Goal: Complete application form

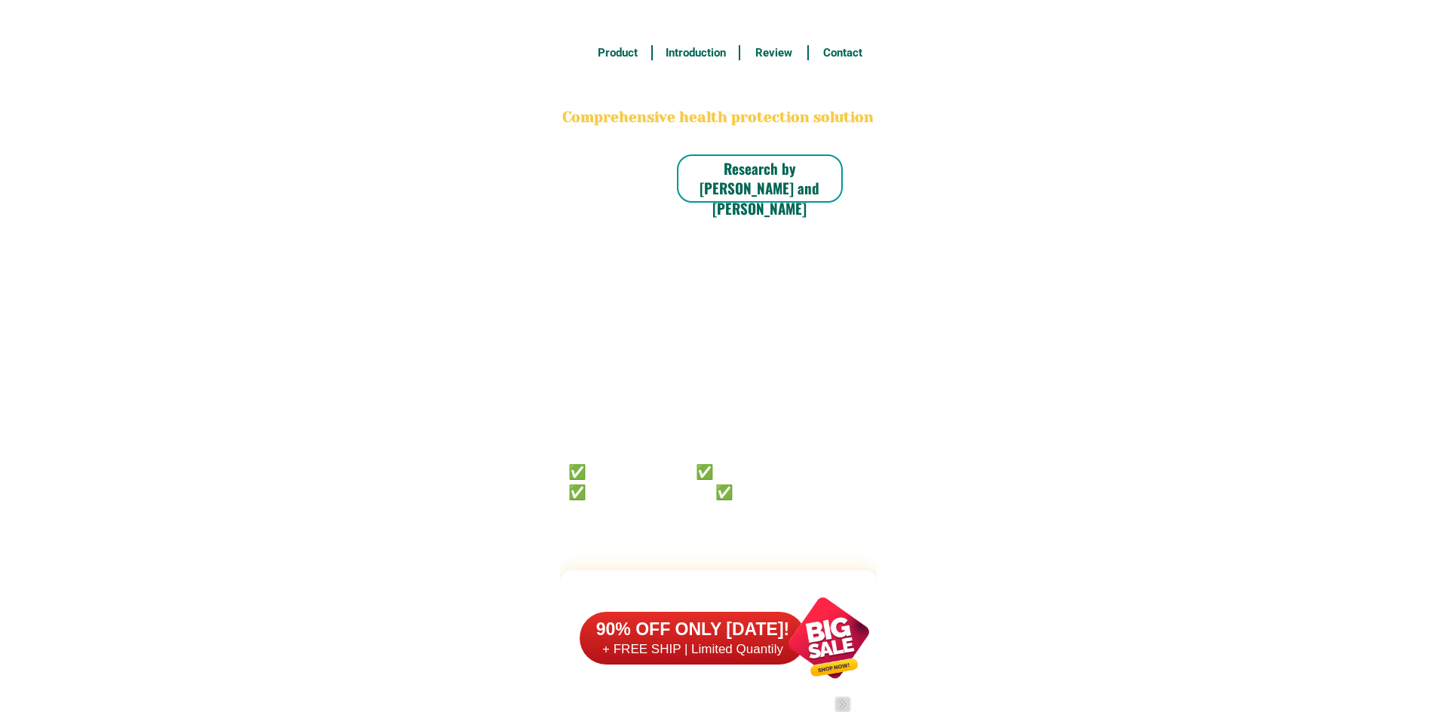
scroll to position [11716, 0]
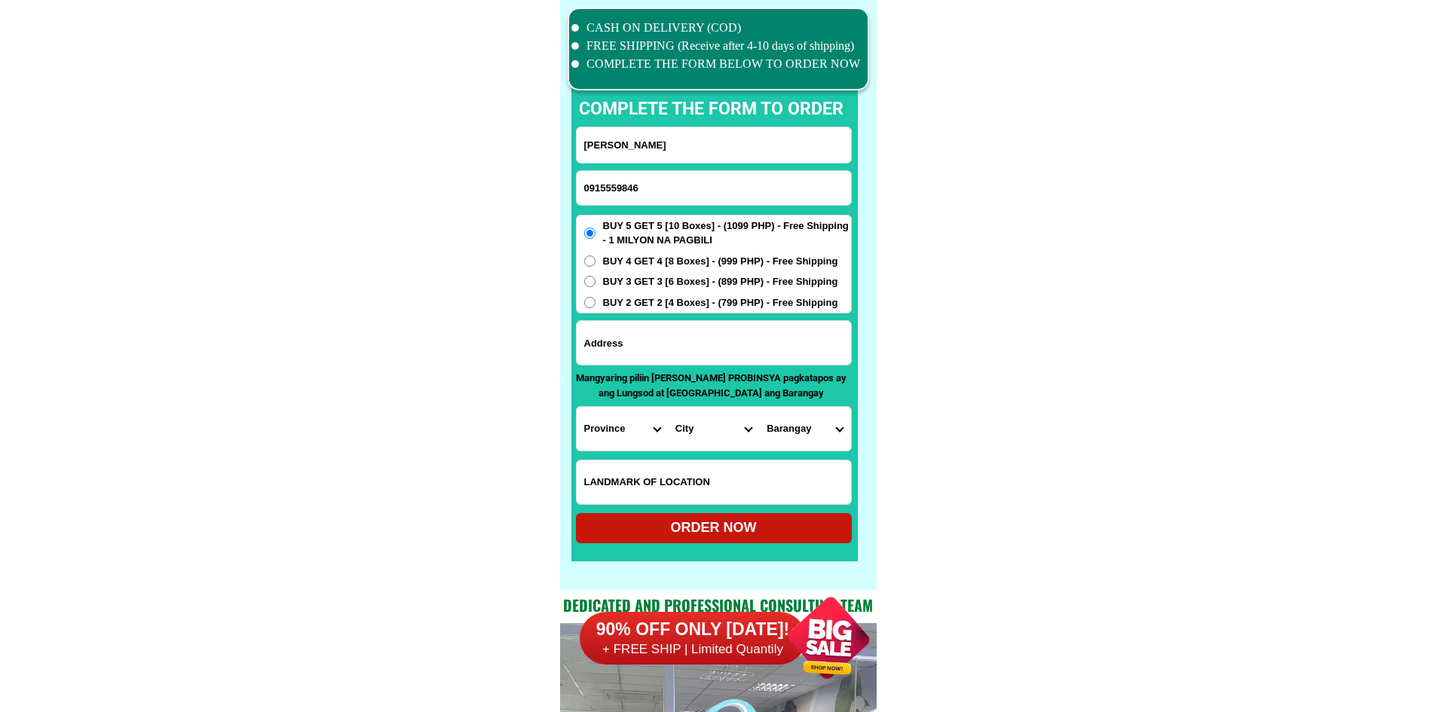
drag, startPoint x: 0, startPoint y: 0, endPoint x: 698, endPoint y: 182, distance: 721.1
click at [698, 182] on input "0915559846" at bounding box center [714, 188] width 274 height 34
drag, startPoint x: 591, startPoint y: 185, endPoint x: 547, endPoint y: 187, distance: 43.7
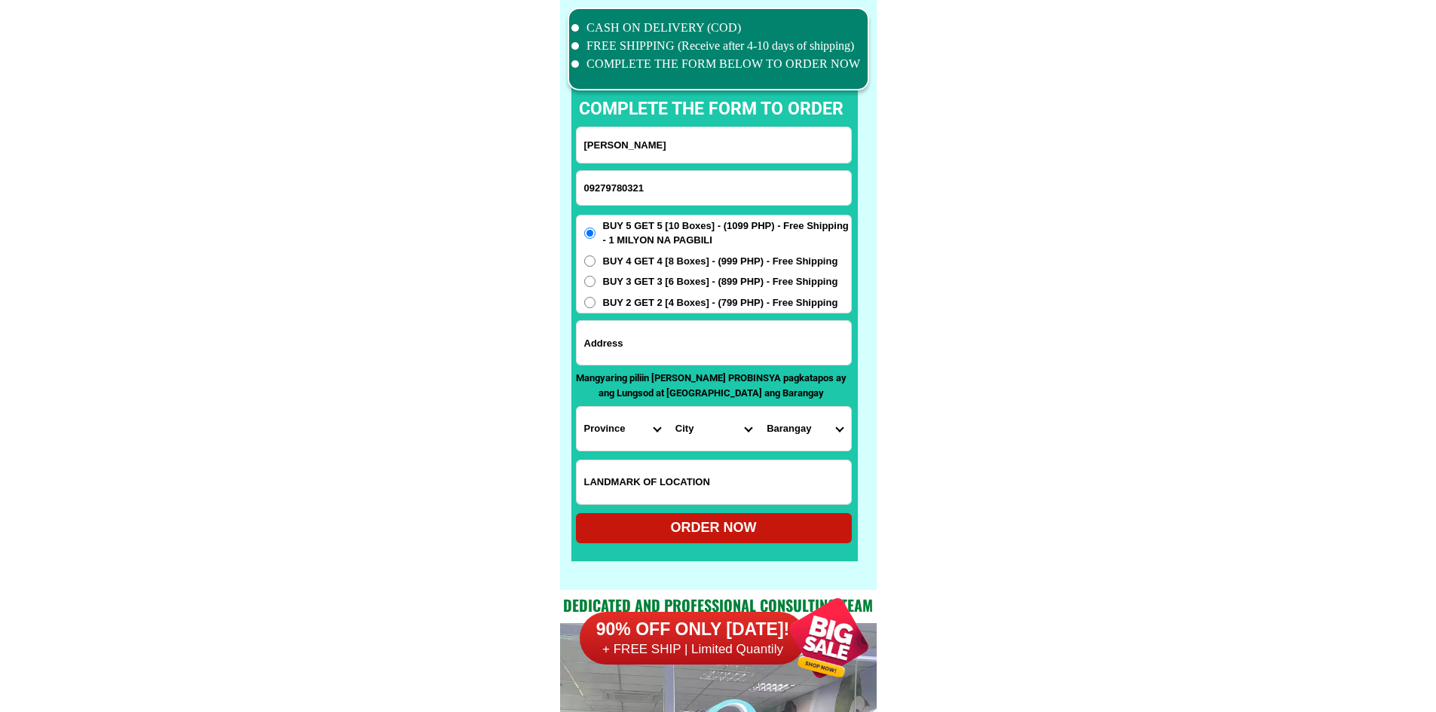
type input "09279780321"
click at [653, 144] on input "[PERSON_NAME]" at bounding box center [714, 144] width 274 height 35
paste input "lilibetth e [PERSON_NAME]"
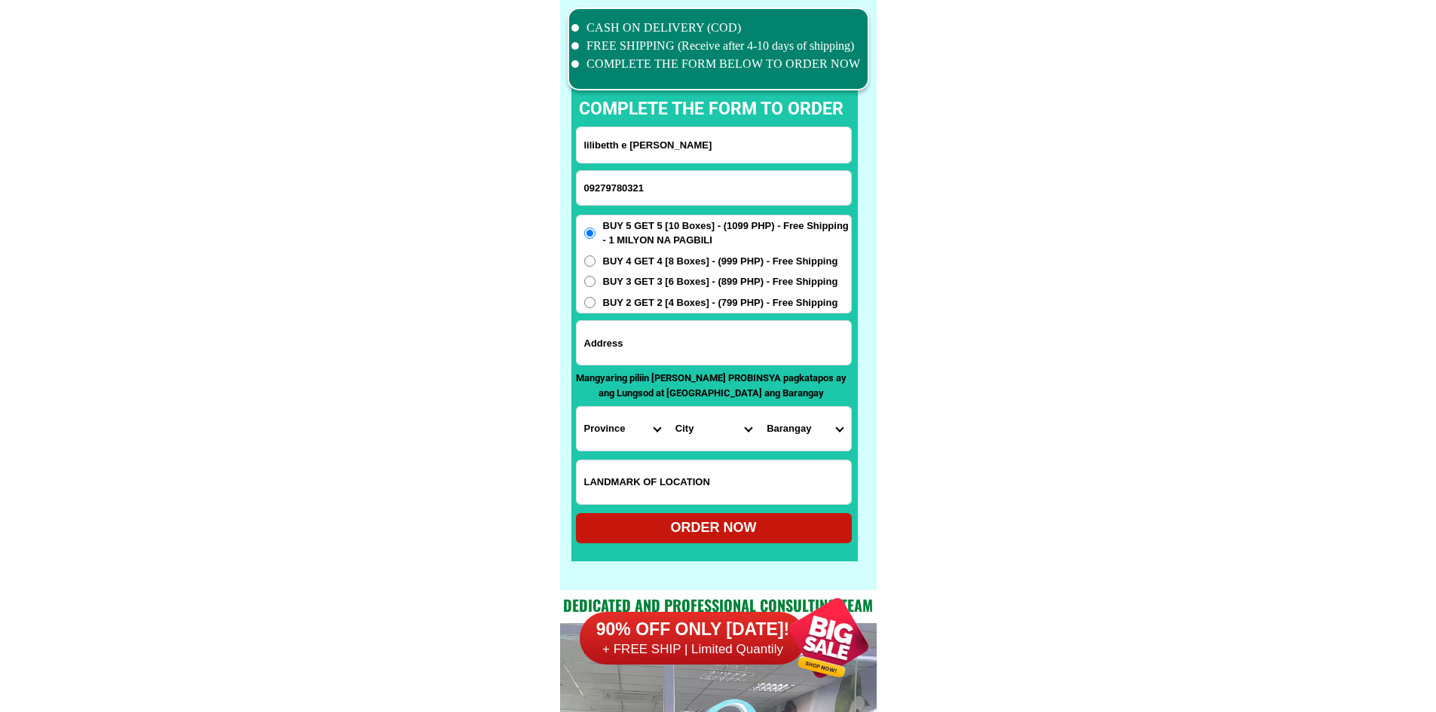
click at [692, 153] on input "lilibetth e [PERSON_NAME]" at bounding box center [714, 144] width 274 height 35
paste input "Input full_name"
type input "lilibetth e [PERSON_NAME]"
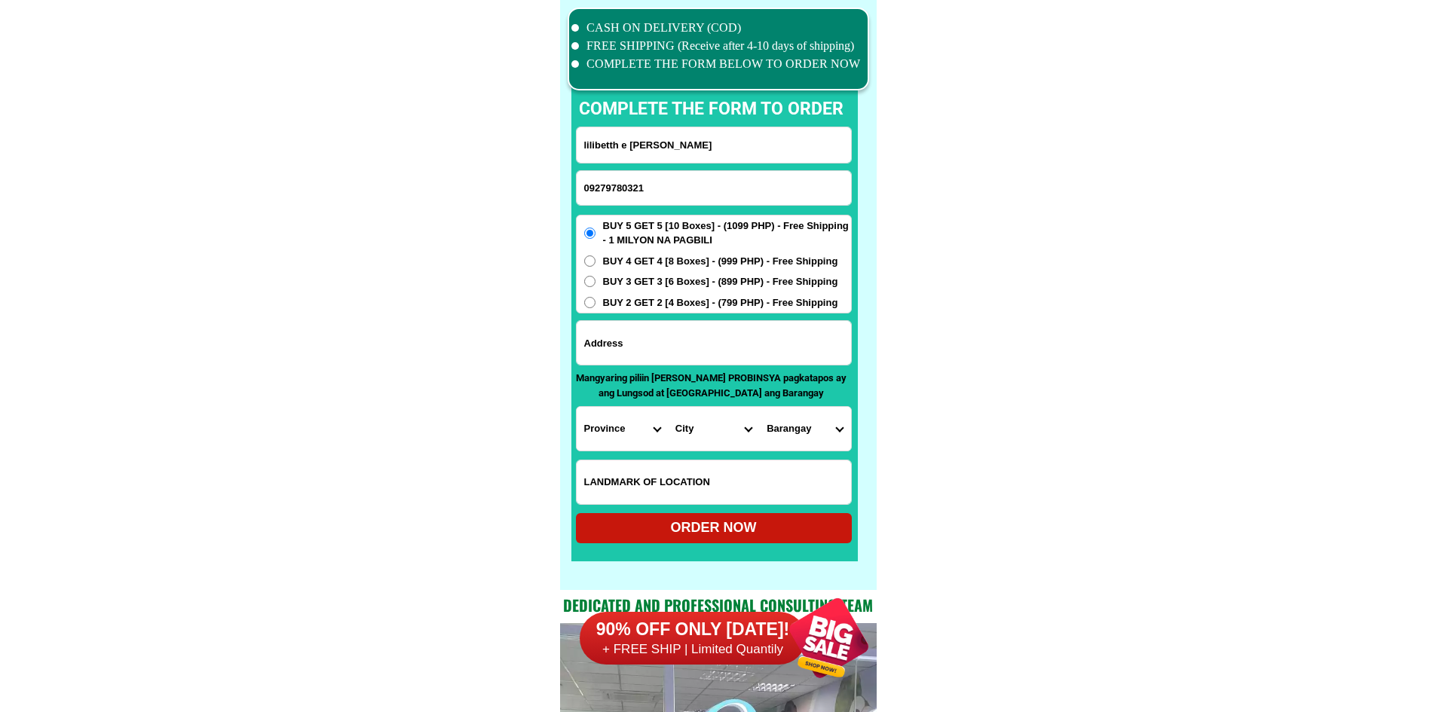
click at [632, 339] on input "Input address" at bounding box center [714, 343] width 274 height 44
paste input "92 Mt view resort maraviles bataan"
type input "92 Mt view resort maraviles bataan"
click at [629, 409] on select "Province [GEOGRAPHIC_DATA] [GEOGRAPHIC_DATA] [GEOGRAPHIC_DATA] [GEOGRAPHIC_DATA…" at bounding box center [622, 429] width 91 height 44
select select "63_1"
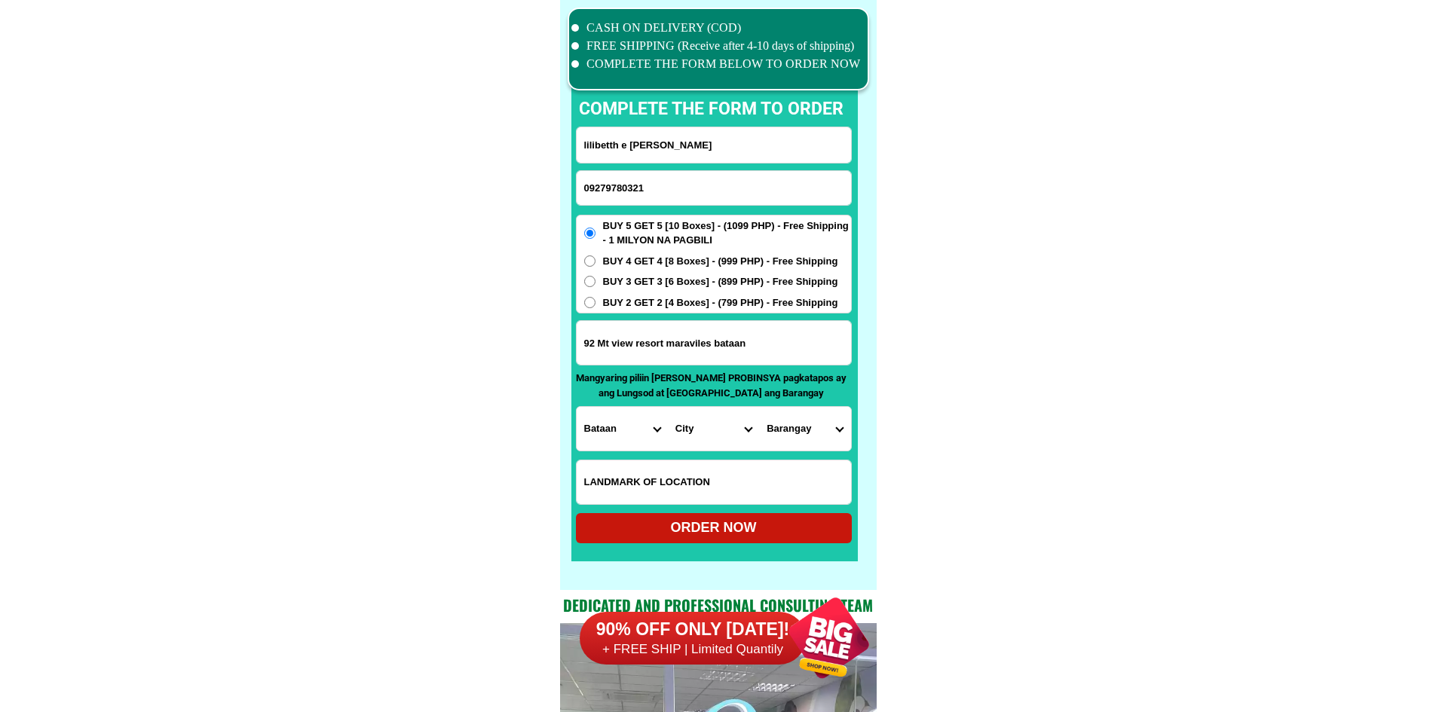
click at [577, 407] on select "Province [GEOGRAPHIC_DATA] [GEOGRAPHIC_DATA] [GEOGRAPHIC_DATA] [GEOGRAPHIC_DATA…" at bounding box center [622, 429] width 91 height 44
click at [723, 422] on select "City [GEOGRAPHIC_DATA] [GEOGRAPHIC_DATA] [GEOGRAPHIC_DATA]-city [GEOGRAPHIC_DAT…" at bounding box center [713, 429] width 91 height 44
select select "63_13910"
click at [668, 407] on select "City [GEOGRAPHIC_DATA] [GEOGRAPHIC_DATA] [GEOGRAPHIC_DATA]-city [GEOGRAPHIC_DAT…" at bounding box center [713, 429] width 91 height 44
click at [796, 437] on select "Barangay Alas-asin Alion [PERSON_NAME] Baseco country ([GEOGRAPHIC_DATA]) [GEOG…" at bounding box center [804, 429] width 91 height 44
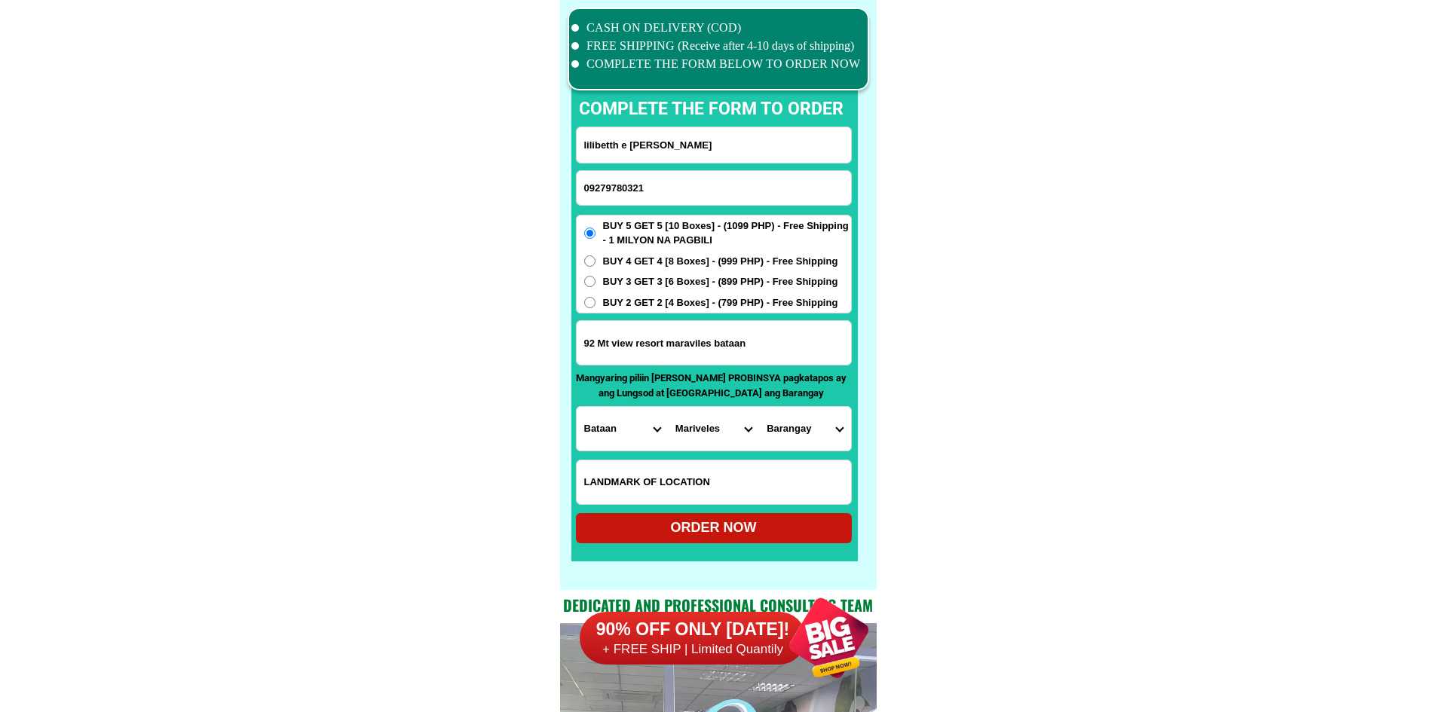
click at [796, 437] on select "Barangay Alas-asin Alion [PERSON_NAME] Baseco country ([GEOGRAPHIC_DATA]) [GEOG…" at bounding box center [804, 429] width 91 height 44
select select "63_1391047378"
click at [759, 407] on select "Barangay Alas-asin Alion [PERSON_NAME] Baseco country ([GEOGRAPHIC_DATA]) [GEOG…" at bounding box center [804, 429] width 91 height 44
click at [690, 538] on div "ORDER NOW" at bounding box center [714, 528] width 276 height 30
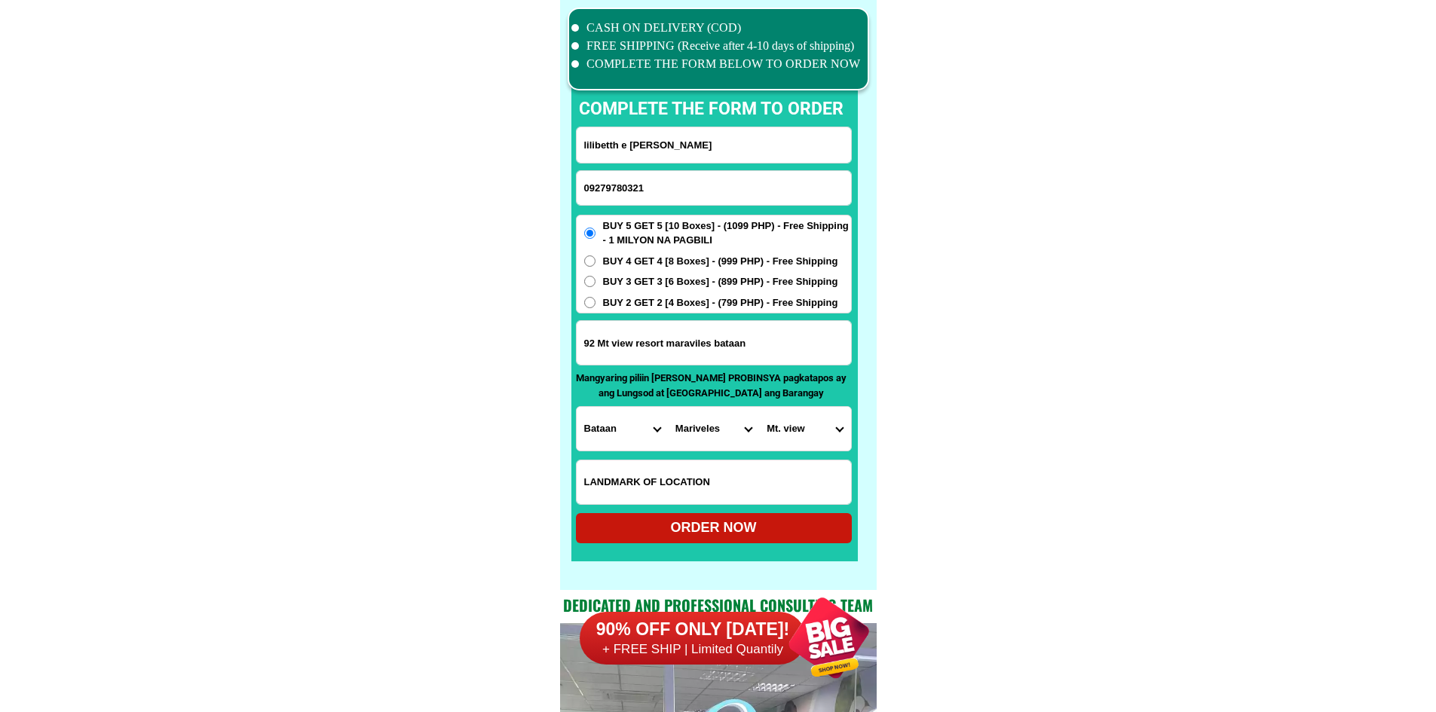
radio input "true"
click at [651, 188] on input "09279780321" at bounding box center [714, 188] width 274 height 34
paste input "3007532"
click at [613, 133] on input "lilibetth e [PERSON_NAME]" at bounding box center [714, 144] width 274 height 35
click at [632, 186] on input "093007532" at bounding box center [714, 188] width 274 height 34
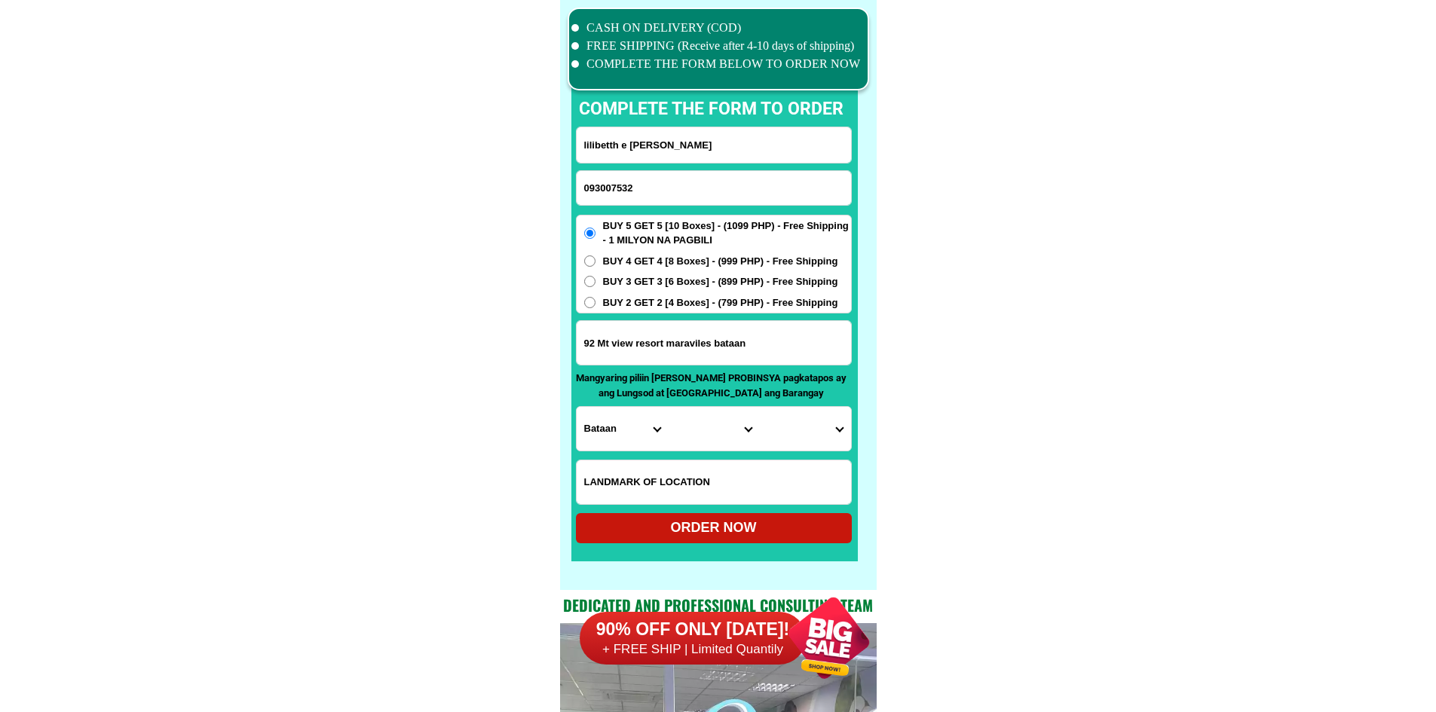
paste input "09276540486"
paste input "276540486"
click at [675, 339] on input "92 Mt view resort maraviles bataan" at bounding box center [714, 343] width 274 height 44
click at [688, 191] on input "09276540486" at bounding box center [714, 188] width 274 height 34
type input "09276540486"
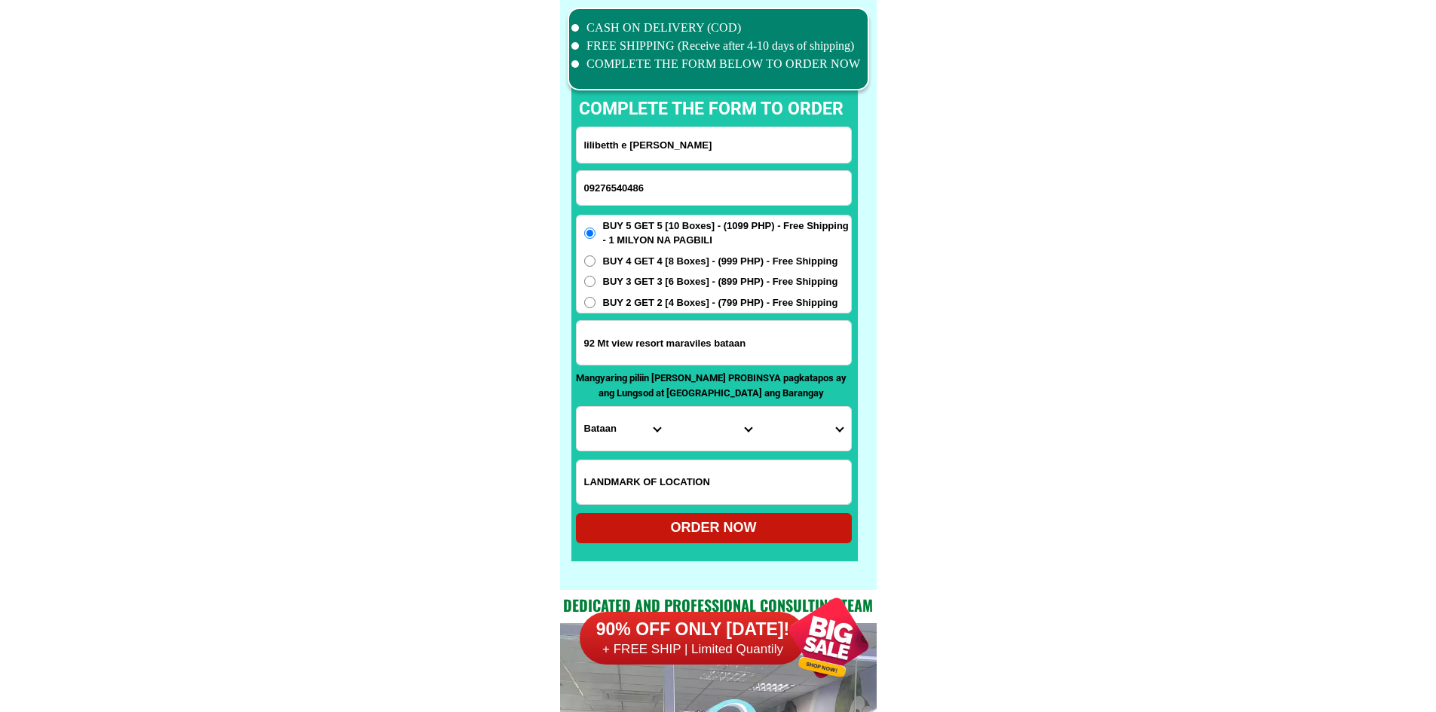
drag, startPoint x: 690, startPoint y: 145, endPoint x: 484, endPoint y: 13, distance: 244.8
click at [690, 145] on input "lilibetth e [PERSON_NAME]" at bounding box center [714, 144] width 274 height 35
